Goal: Check status: Check status

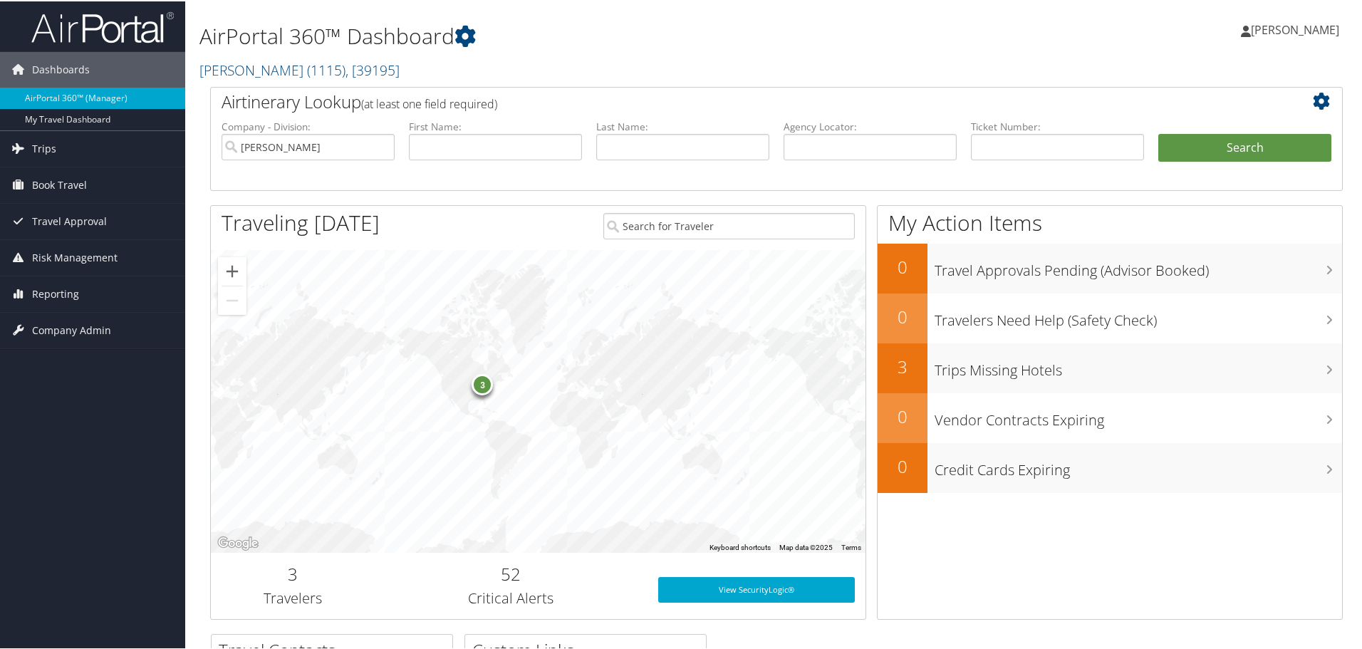
click at [103, 187] on link "Book Travel" at bounding box center [92, 184] width 185 height 36
click at [90, 248] on link "Book/Manage Online Trips" at bounding box center [92, 254] width 185 height 21
click at [66, 154] on link "Trips" at bounding box center [92, 148] width 185 height 36
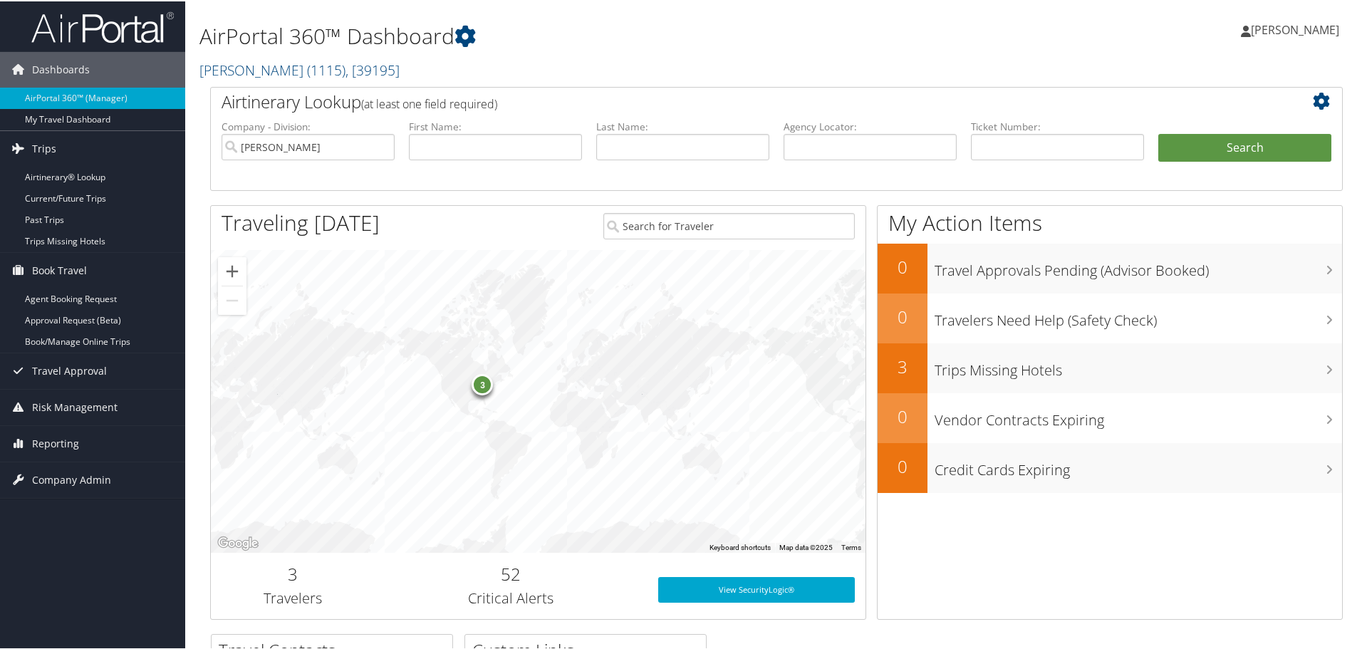
click at [78, 195] on link "Current/Future Trips" at bounding box center [92, 197] width 185 height 21
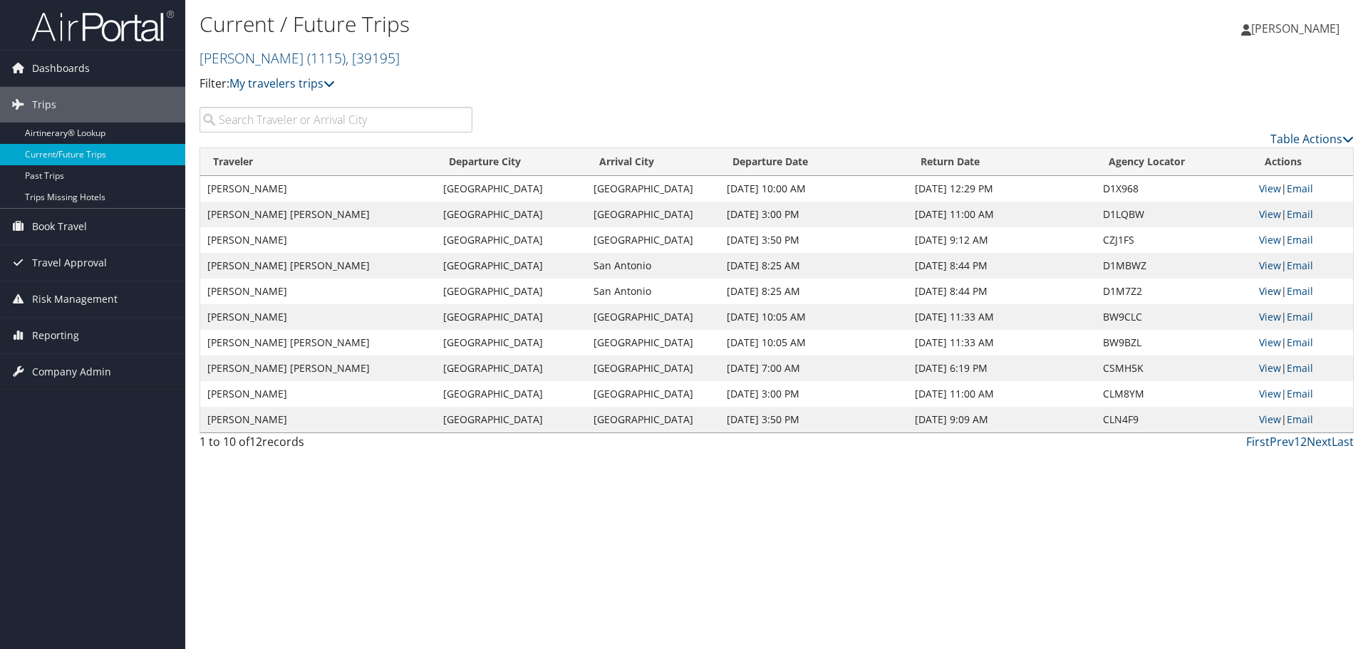
click at [1271, 288] on link "View" at bounding box center [1270, 291] width 22 height 14
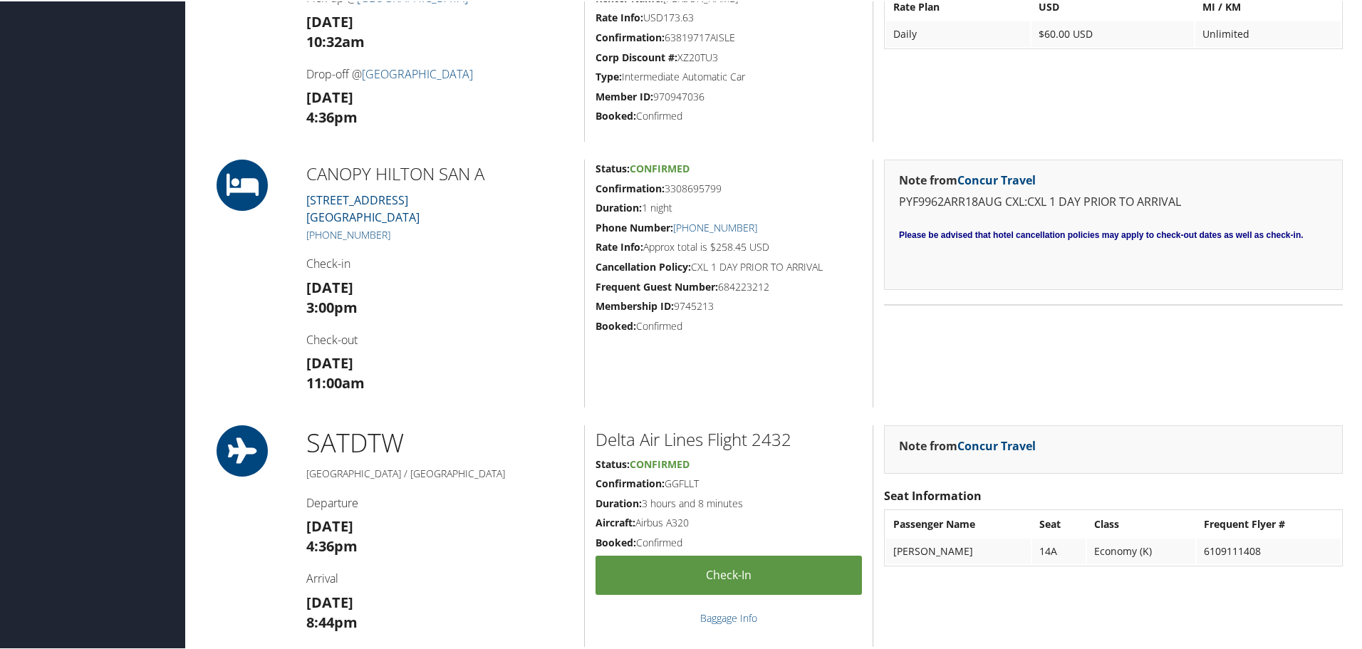
scroll to position [926, 0]
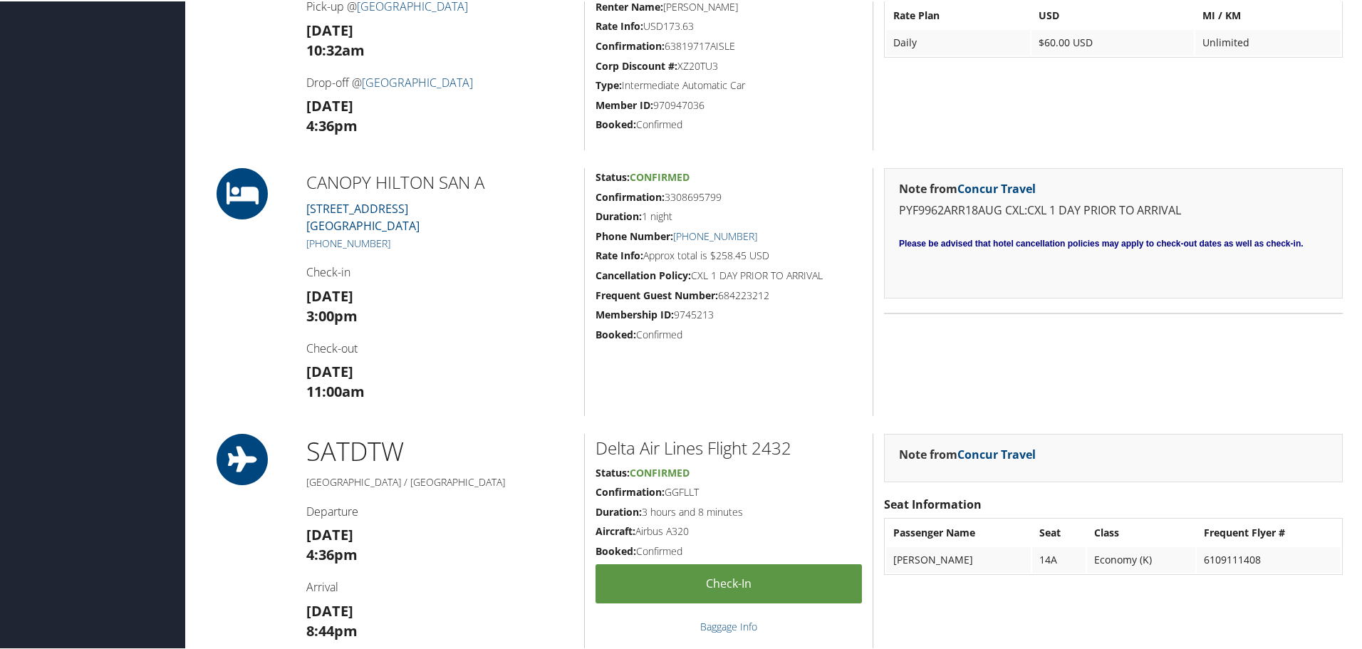
drag, startPoint x: 429, startPoint y: 231, endPoint x: 303, endPoint y: 208, distance: 127.4
click at [303, 208] on div "CANOPY HILTON SAN A [STREET_ADDRESS] [PHONE_NUMBER] Check-in [DATE] 3:00pm Chec…" at bounding box center [440, 291] width 289 height 248
copy link "123 N. Saint Marys St. San Antonio TX 78205"
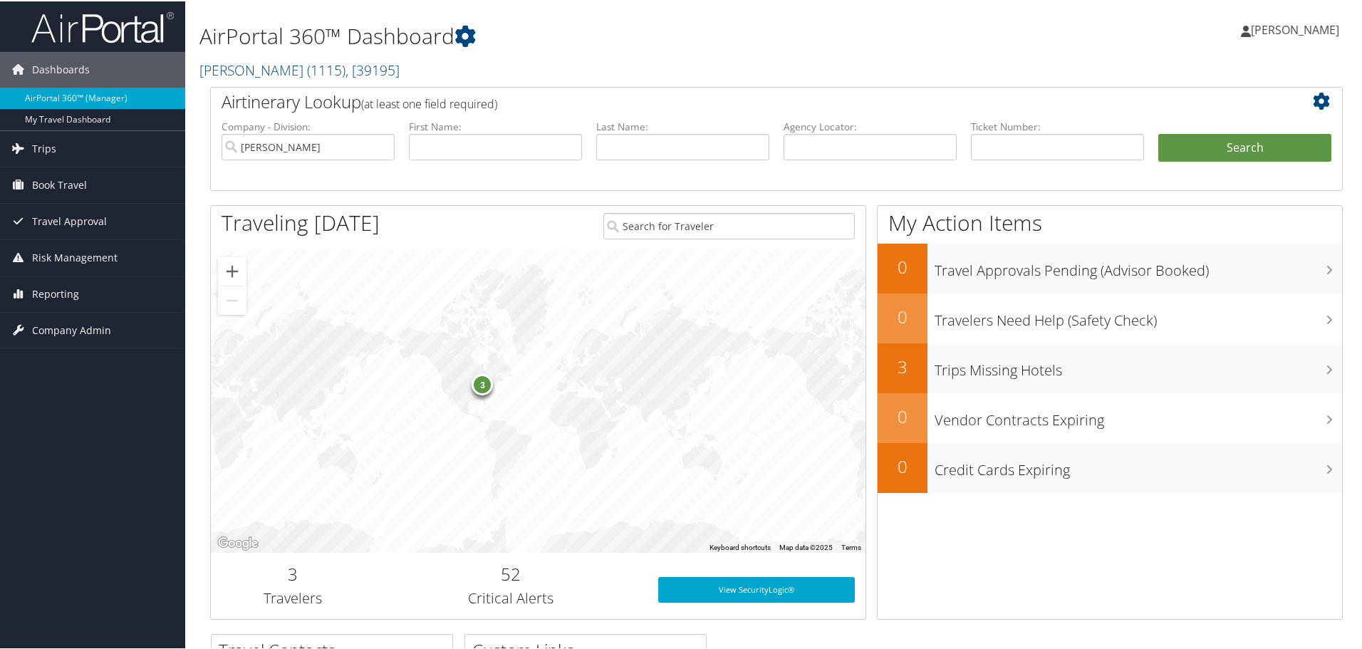
click at [63, 182] on span "Book Travel" at bounding box center [59, 184] width 55 height 36
click at [60, 246] on link "Book/Manage Online Trips" at bounding box center [92, 254] width 185 height 21
